Goal: Task Accomplishment & Management: Use online tool/utility

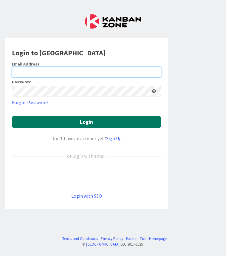
type input "[EMAIL_ADDRESS][DOMAIN_NAME]"
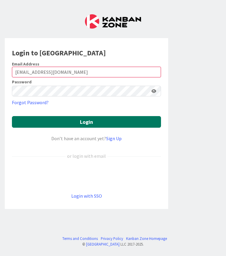
click at [87, 125] on button "Login" at bounding box center [86, 122] width 149 height 12
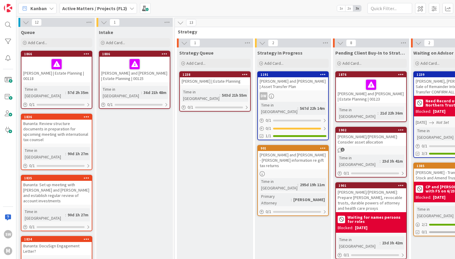
click at [97, 1] on div "Kanban Active Matters / Projects (FL2) 1x 2x 3x" at bounding box center [235, 8] width 439 height 16
click at [94, 8] on b "Active Matters / Projects (FL2)" at bounding box center [94, 8] width 65 height 6
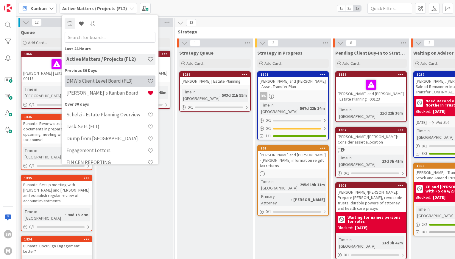
click at [97, 83] on h4 "DMW's Client Level Board (FL3)" at bounding box center [106, 81] width 81 height 6
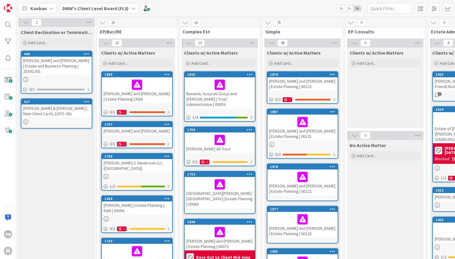
click at [226, 148] on span "No Active Matter" at bounding box center [368, 145] width 36 height 6
click at [226, 64] on div "Add Card..." at bounding box center [302, 63] width 71 height 9
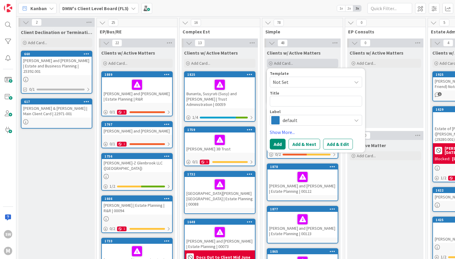
type textarea "x"
type textarea "O"
type textarea "x"
type textarea "Or"
type textarea "x"
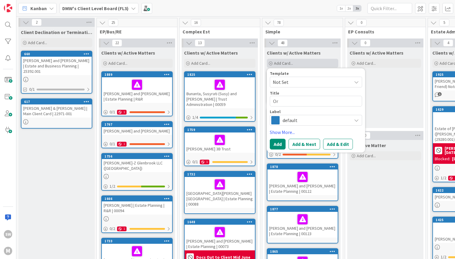
type textarea "Orl"
type textarea "x"
type textarea "Orla"
type textarea "x"
type textarea "[PERSON_NAME]"
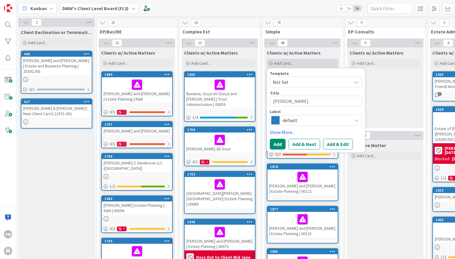
type textarea "x"
type textarea "Orlando"
type textarea "x"
type textarea "[GEOGRAPHIC_DATA],"
type textarea "x"
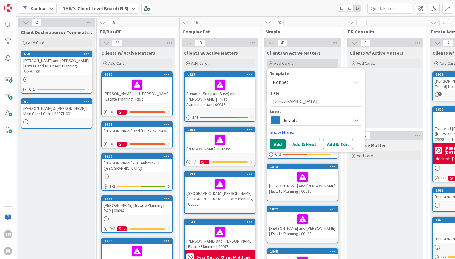
type textarea "[GEOGRAPHIC_DATA],"
type textarea "x"
type textarea "Orlando, L"
type textarea "x"
type textarea "Orlando, [PERSON_NAME]"
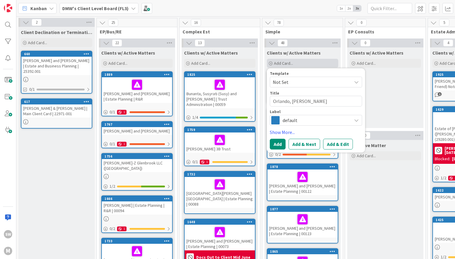
type textarea "x"
type textarea "Orlando, Laur"
type textarea "x"
type textarea "[PERSON_NAME]"
type textarea "x"
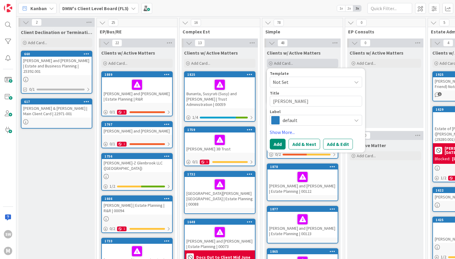
type textarea "[PERSON_NAME]"
type textarea "x"
type textarea "[PERSON_NAME] |"
type textarea "x"
type textarea "[PERSON_NAME] |"
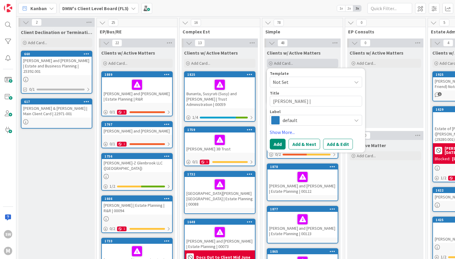
type textarea "x"
type textarea "[PERSON_NAME] | S"
type textarea "x"
type textarea "[PERSON_NAME] |"
type textarea "x"
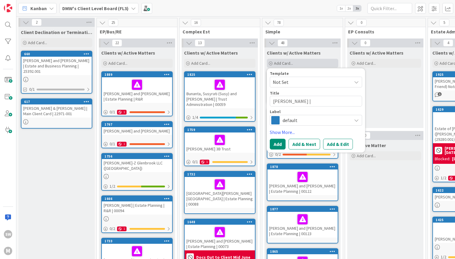
type textarea "[PERSON_NAME] | e"
type textarea "x"
type textarea "[PERSON_NAME] |"
type textarea "x"
type textarea "[PERSON_NAME] | E"
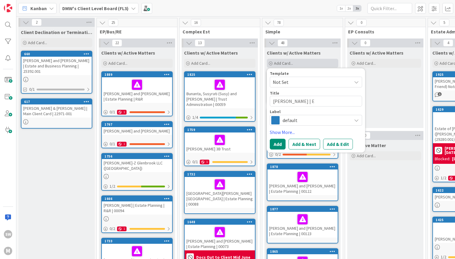
type textarea "x"
type textarea "[PERSON_NAME] | Es"
type textarea "x"
type textarea "[PERSON_NAME] | Est"
type textarea "x"
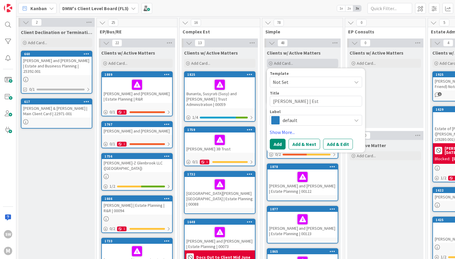
type textarea "[PERSON_NAME] | Esta"
type textarea "x"
type textarea "[PERSON_NAME] | Estat"
type textarea "x"
type textarea "[PERSON_NAME] | Estate"
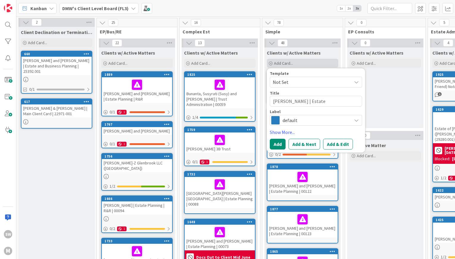
type textarea "x"
type textarea "[PERSON_NAME] | Estate P"
type textarea "x"
type textarea "[PERSON_NAME] | Estate Pl"
type textarea "x"
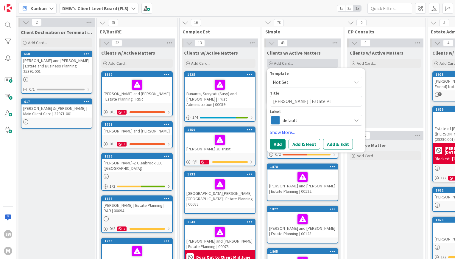
type textarea "[PERSON_NAME] | Estate Pla"
type textarea "x"
type textarea "[PERSON_NAME] | Estate Plan"
type textarea "x"
type textarea "[PERSON_NAME] | Estate Plann"
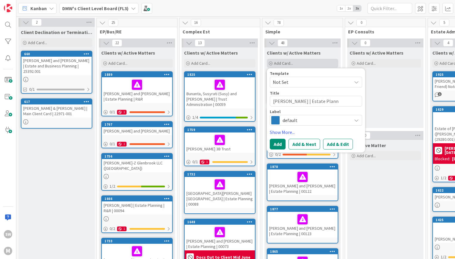
type textarea "x"
type textarea "[PERSON_NAME] | Estate Plannin"
type textarea "x"
type textarea "[PERSON_NAME] | Estate Planning"
type textarea "x"
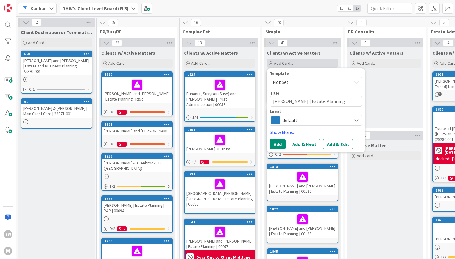
type textarea "[PERSON_NAME] | Estate Planning |"
type textarea "x"
type textarea "[PERSON_NAME] | Estate Planning |"
type textarea "x"
type textarea "[PERSON_NAME] | Estate Planning | 0"
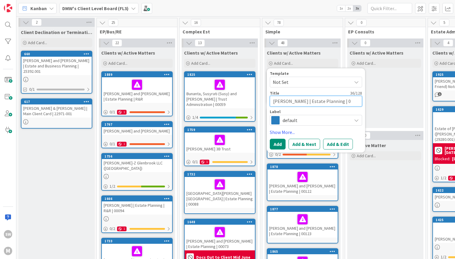
type textarea "x"
type textarea "[PERSON_NAME] | Estate Planning | 00"
type textarea "x"
type textarea "[PERSON_NAME] | Estate Planning | 001"
type textarea "x"
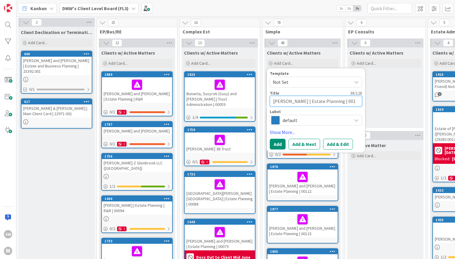
type textarea "[PERSON_NAME] | Estate Planning | 0013"
type textarea "x"
type textarea "[PERSON_NAME] | Estate Planning | 00131"
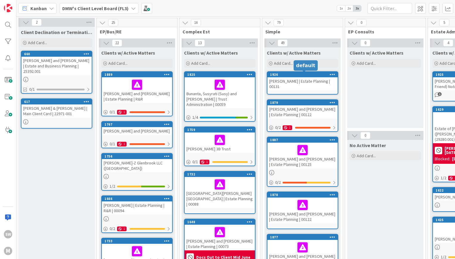
click at [226, 86] on div "[PERSON_NAME] | Estate Planning | 00131" at bounding box center [303, 83] width 70 height 13
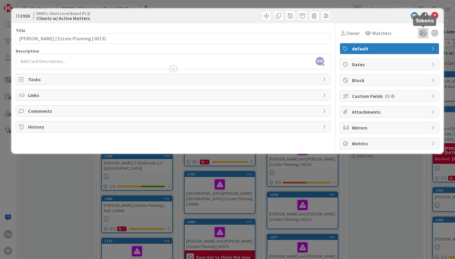
click at [226, 34] on icon at bounding box center [423, 33] width 11 height 11
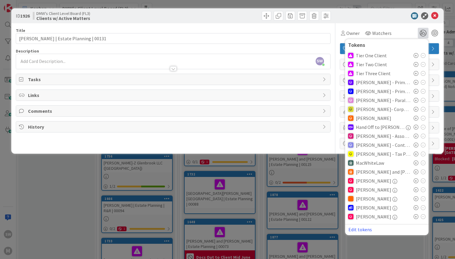
click at [226, 65] on icon at bounding box center [416, 64] width 5 height 5
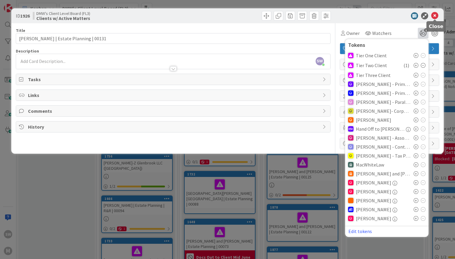
click at [226, 15] on icon at bounding box center [434, 15] width 7 height 7
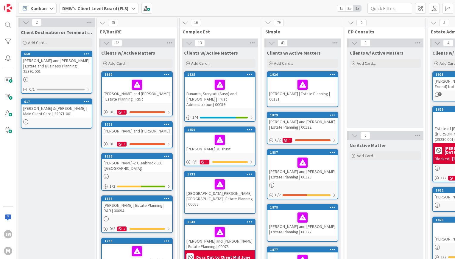
click at [80, 6] on b "DMW's Client Level Board (FL3)" at bounding box center [95, 8] width 66 height 6
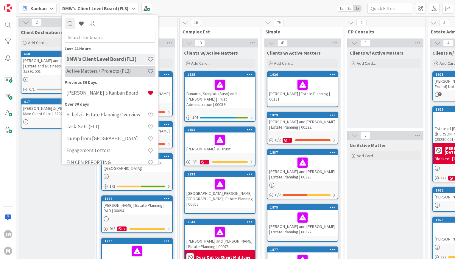
click at [88, 72] on h4 "Active Matters / Projects (FL2)" at bounding box center [106, 71] width 81 height 6
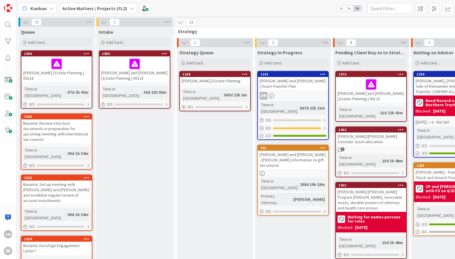
scroll to position [0, 0]
click at [124, 42] on span "Add Card..." at bounding box center [115, 42] width 19 height 5
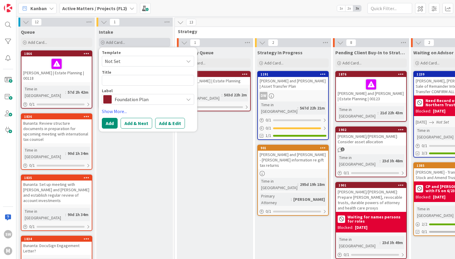
type textarea "L"
type textarea "x"
type textarea "O"
type textarea "x"
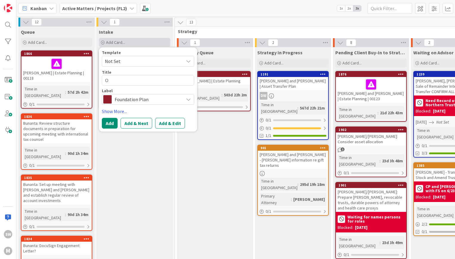
type textarea "Or"
type textarea "x"
type textarea "Orla"
type textarea "x"
type textarea "[PERSON_NAME]"
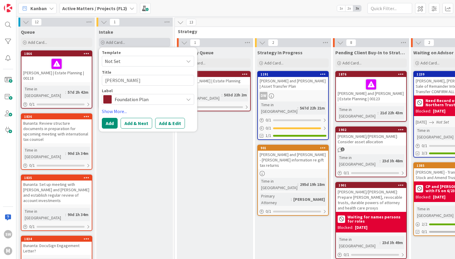
type textarea "x"
type textarea "Orland"
type textarea "x"
type textarea "Orlando"
type textarea "x"
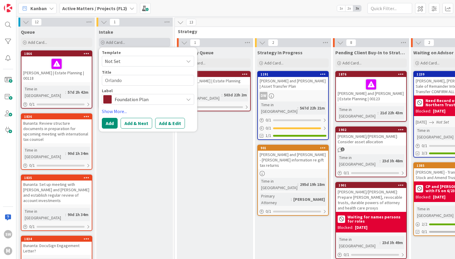
type textarea "[GEOGRAPHIC_DATA],"
type textarea "x"
type textarea "Orlando, L"
type textarea "x"
type textarea "[GEOGRAPHIC_DATA], La"
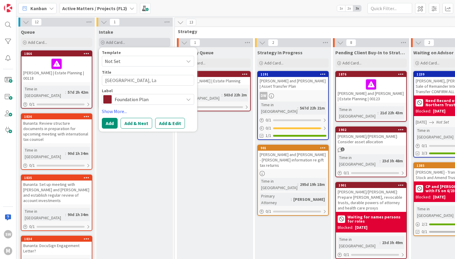
type textarea "x"
type textarea "Orlando, [PERSON_NAME]"
type textarea "x"
type textarea "Orlando, Laur"
type textarea "x"
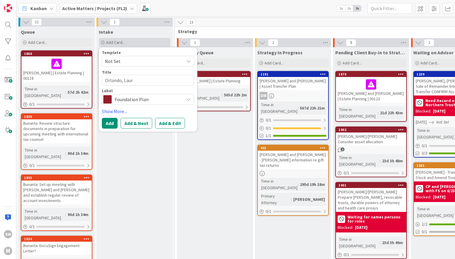
type textarea "[PERSON_NAME]"
type textarea "x"
type textarea "[PERSON_NAME]"
type textarea "x"
type textarea "[PERSON_NAME] |"
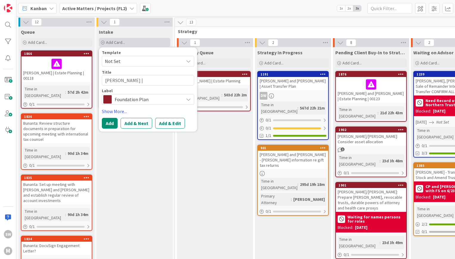
type textarea "x"
type textarea "[PERSON_NAME] |"
type textarea "x"
type textarea "[PERSON_NAME] | E"
type textarea "x"
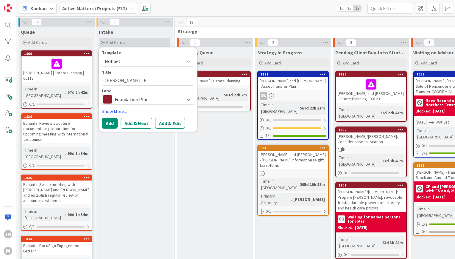
type textarea "[PERSON_NAME] | Es"
type textarea "x"
type textarea "[PERSON_NAME] | Est"
type textarea "x"
type textarea "[PERSON_NAME] | Esta"
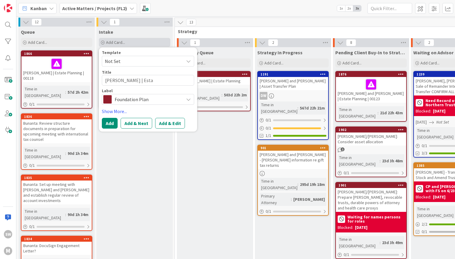
type textarea "x"
type textarea "[PERSON_NAME] | Estat"
type textarea "x"
type textarea "[PERSON_NAME] | Estate"
type textarea "x"
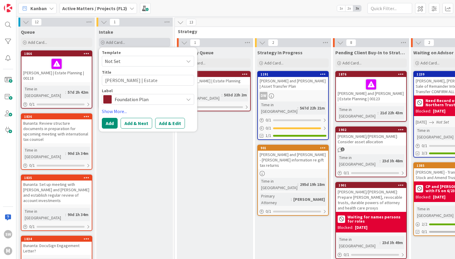
type textarea "[PERSON_NAME] | Estate"
type textarea "x"
type textarea "[PERSON_NAME] | Estate P"
type textarea "x"
type textarea "[PERSON_NAME] | Estate Pl"
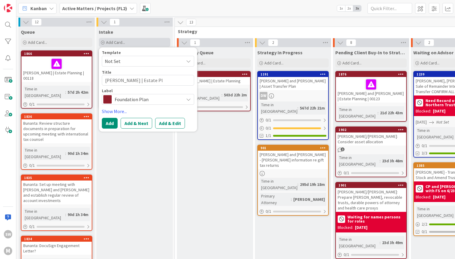
type textarea "x"
type textarea "[PERSON_NAME] | Estate Plan"
type textarea "x"
type textarea "[PERSON_NAME] | Estate Plann"
type textarea "x"
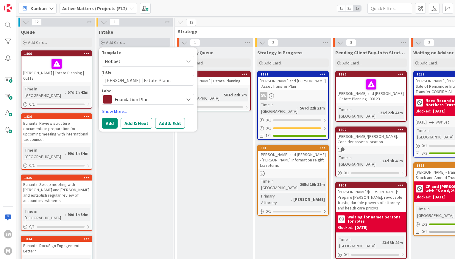
type textarea "[PERSON_NAME] | Estate Planni"
type textarea "x"
type textarea "[PERSON_NAME] | Estate Plannin"
type textarea "x"
type textarea "[PERSON_NAME] | Estate Planning"
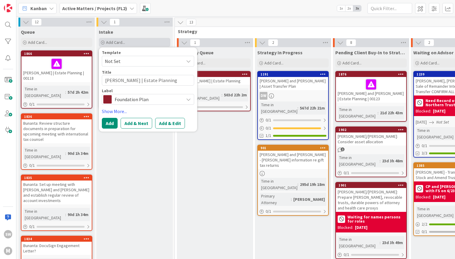
type textarea "x"
type textarea "[PERSON_NAME] | Estate Planning"
type textarea "x"
type textarea "[PERSON_NAME] | Estate Planning |"
type textarea "x"
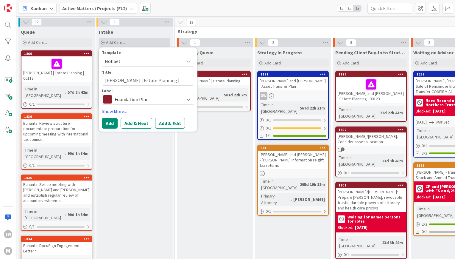
type textarea "[PERSON_NAME] | Estate Planning |"
type textarea "x"
type textarea "[PERSON_NAME] | Estate Planning | 0"
type textarea "x"
type textarea "[PERSON_NAME] | Estate Planning | 00"
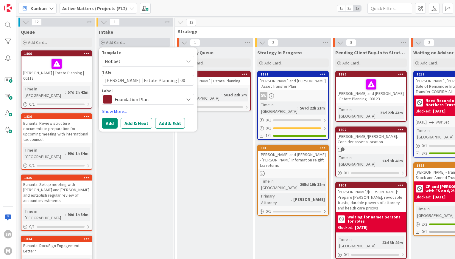
type textarea "x"
type textarea "[PERSON_NAME] | Estate Planning | 001"
type textarea "x"
type textarea "[PERSON_NAME] | Estate Planning | 0013"
type textarea "x"
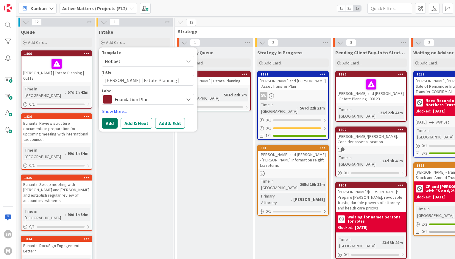
type textarea "[PERSON_NAME] | Estate Planning | 00131"
click at [112, 126] on button "Add" at bounding box center [110, 123] width 16 height 11
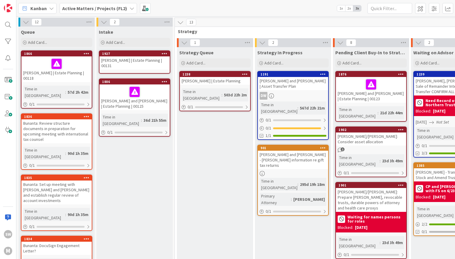
click at [131, 61] on div "[PERSON_NAME] | Estate Planning | 00131" at bounding box center [134, 62] width 70 height 13
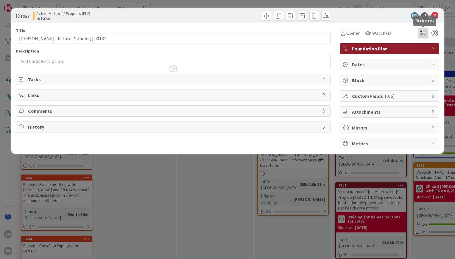
click at [226, 30] on icon at bounding box center [423, 33] width 11 height 11
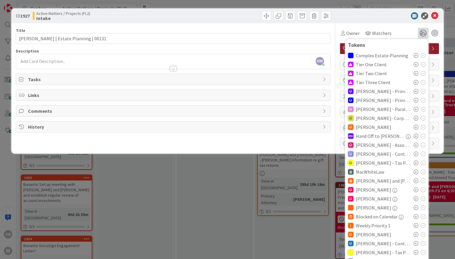
click at [226, 73] on icon at bounding box center [416, 73] width 5 height 5
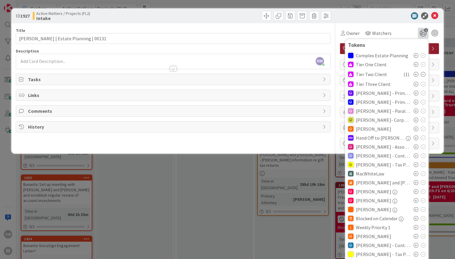
click at [91, 91] on div "Links" at bounding box center [173, 95] width 314 height 11
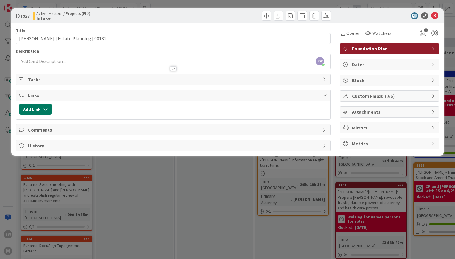
click at [32, 108] on button "Add Link" at bounding box center [35, 109] width 33 height 11
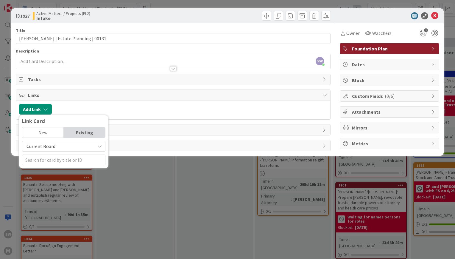
click at [46, 147] on span "Current Board" at bounding box center [41, 146] width 29 height 6
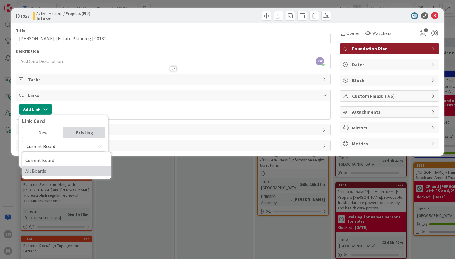
click at [43, 172] on span "All Boards" at bounding box center [66, 170] width 83 height 9
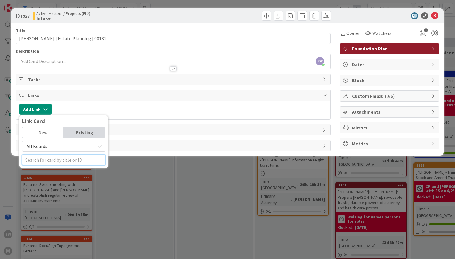
click at [47, 160] on input "text" at bounding box center [63, 159] width 83 height 11
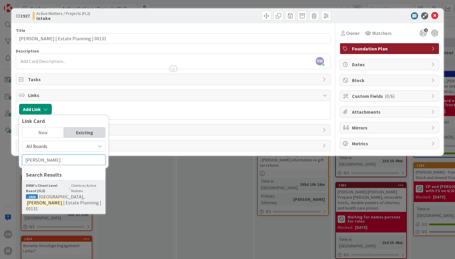
type input "[PERSON_NAME]"
click at [54, 200] on span "| Estate Planning | 00131" at bounding box center [63, 205] width 75 height 12
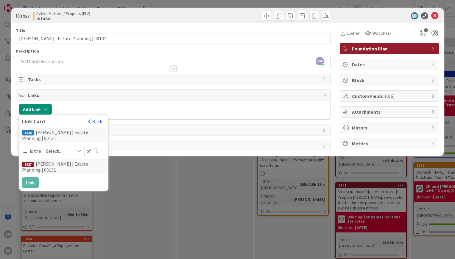
click at [60, 152] on span "Select..." at bounding box center [58, 151] width 25 height 8
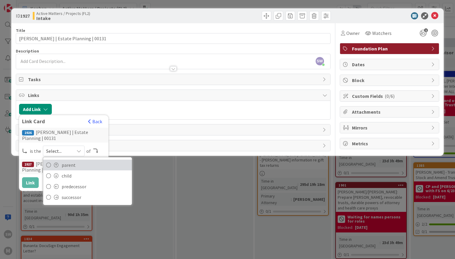
click at [62, 161] on span "parent" at bounding box center [95, 164] width 67 height 9
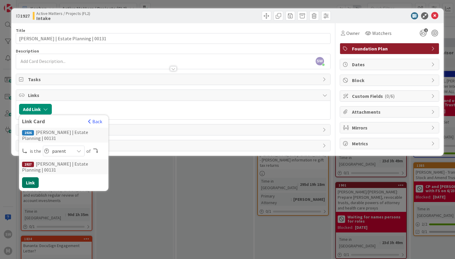
click at [26, 184] on button "Link" at bounding box center [30, 182] width 17 height 11
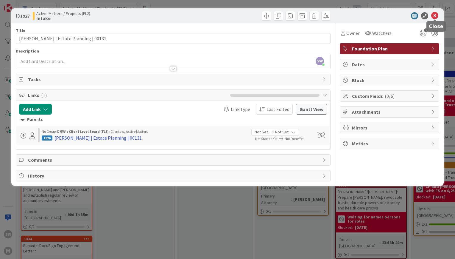
click at [226, 17] on icon at bounding box center [434, 15] width 7 height 7
